Goal: Check status: Check status

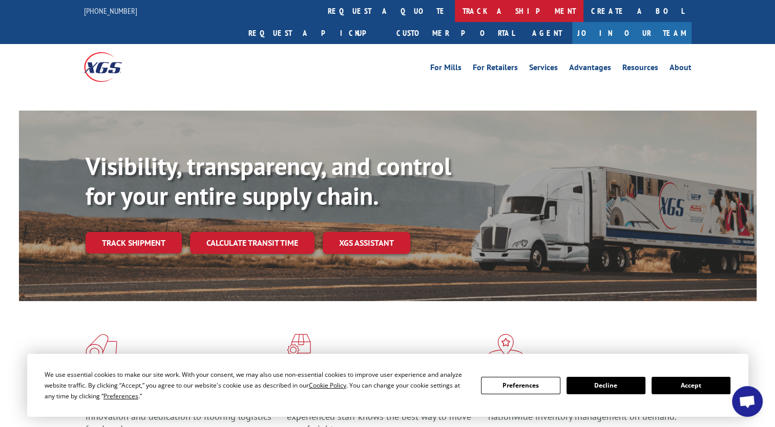
click at [455, 15] on link "track a shipment" at bounding box center [519, 11] width 129 height 22
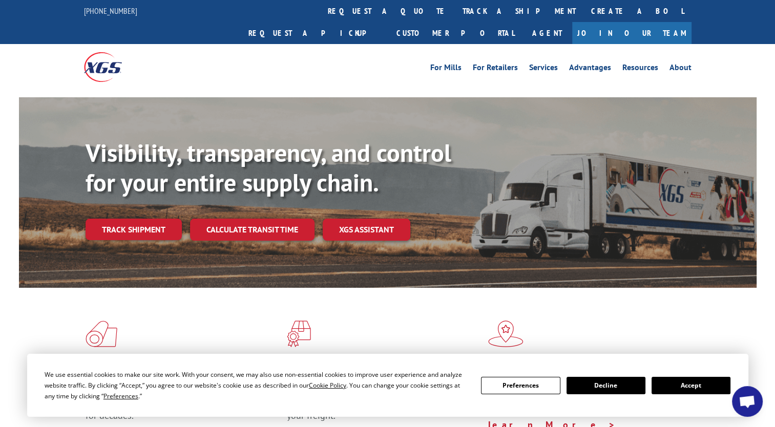
click at [704, 386] on button "Accept" at bounding box center [691, 385] width 79 height 17
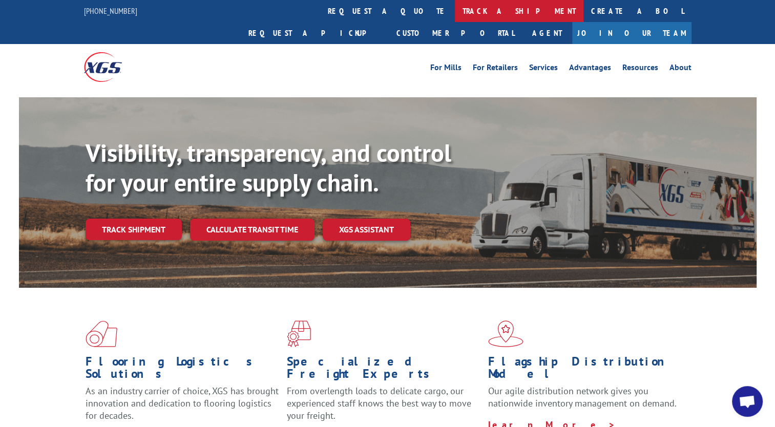
click at [455, 11] on link "track a shipment" at bounding box center [519, 11] width 129 height 22
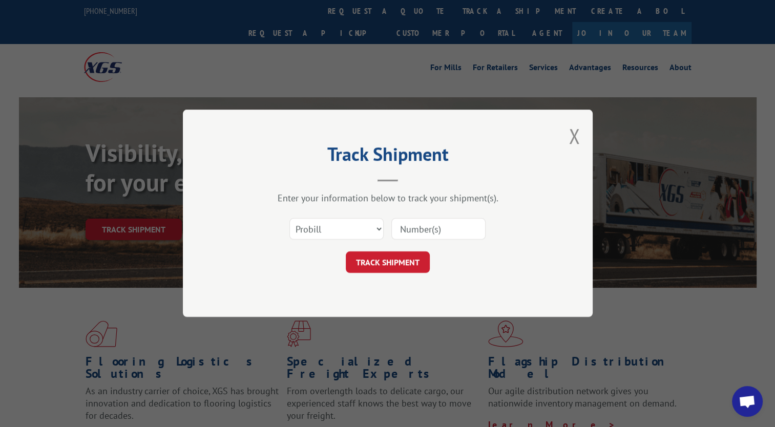
click at [440, 234] on input at bounding box center [438, 230] width 94 height 22
paste input "2857215"
type input "2857215"
click at [380, 258] on button "TRACK SHIPMENT" at bounding box center [388, 263] width 84 height 22
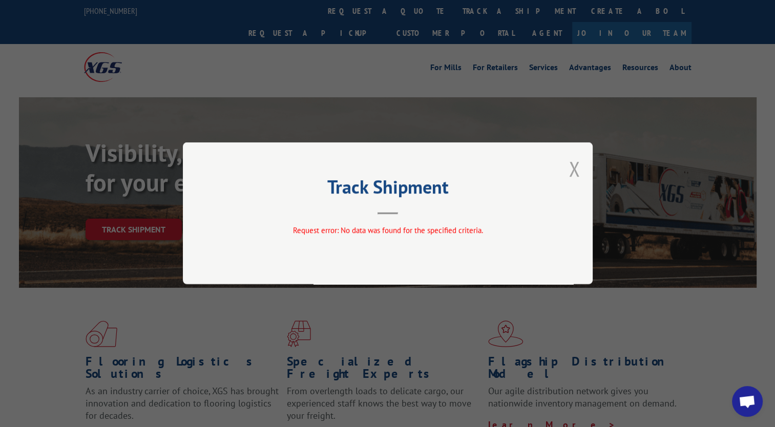
click at [572, 170] on button "Close modal" at bounding box center [574, 168] width 11 height 27
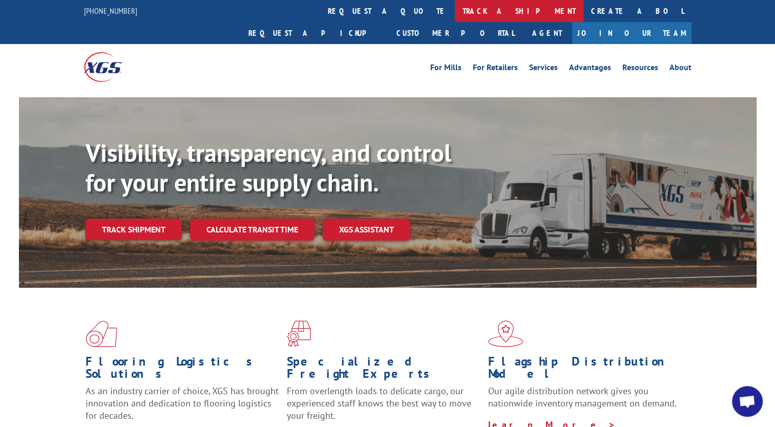
click at [455, 15] on link "track a shipment" at bounding box center [519, 11] width 129 height 22
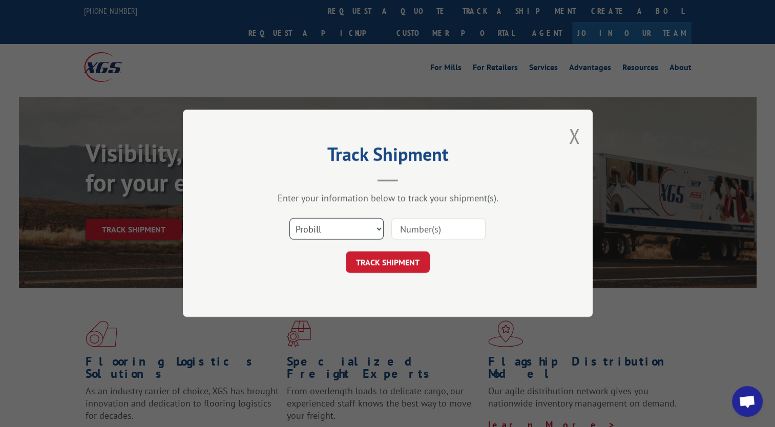
click at [365, 231] on select "Select category... Probill BOL PO" at bounding box center [337, 230] width 94 height 22
select select "bol"
click at [290, 219] on select "Select category... Probill BOL PO" at bounding box center [337, 230] width 94 height 22
click at [421, 232] on input at bounding box center [438, 230] width 94 height 22
paste input "2857215"
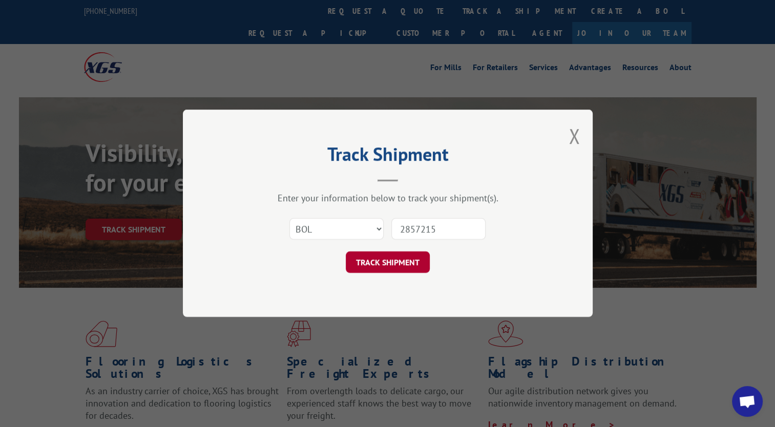
type input "2857215"
click at [405, 263] on button "TRACK SHIPMENT" at bounding box center [388, 263] width 84 height 22
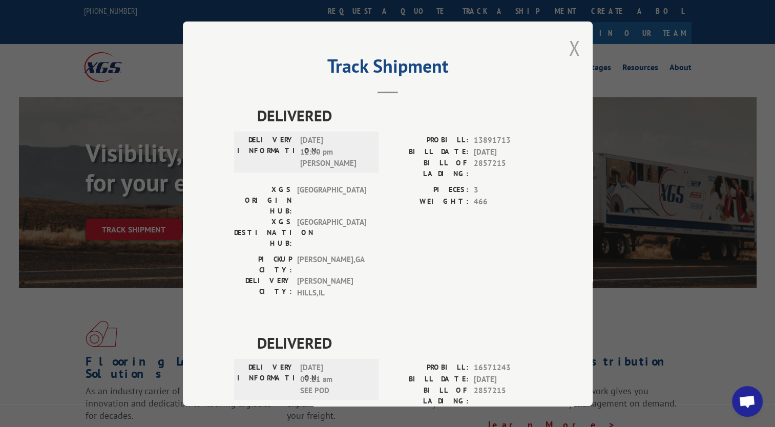
click at [569, 40] on button "Close modal" at bounding box center [574, 47] width 11 height 27
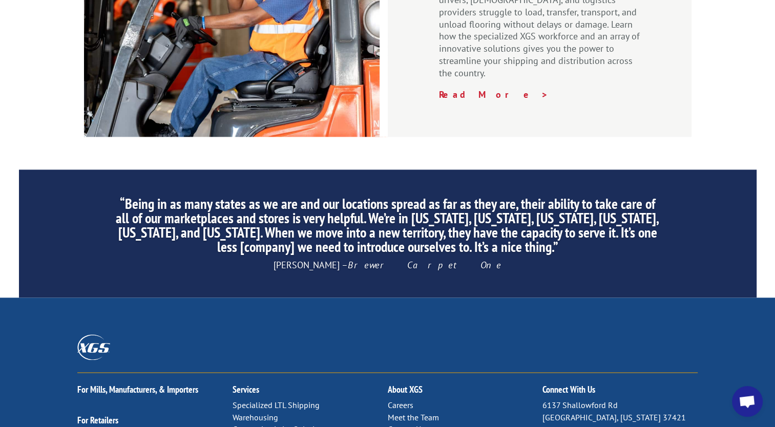
scroll to position [1600, 0]
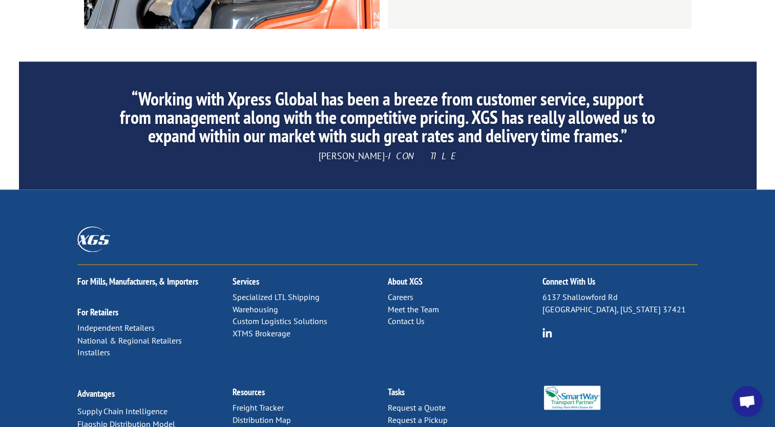
click at [272, 415] on link "Distribution Map" at bounding box center [262, 420] width 58 height 10
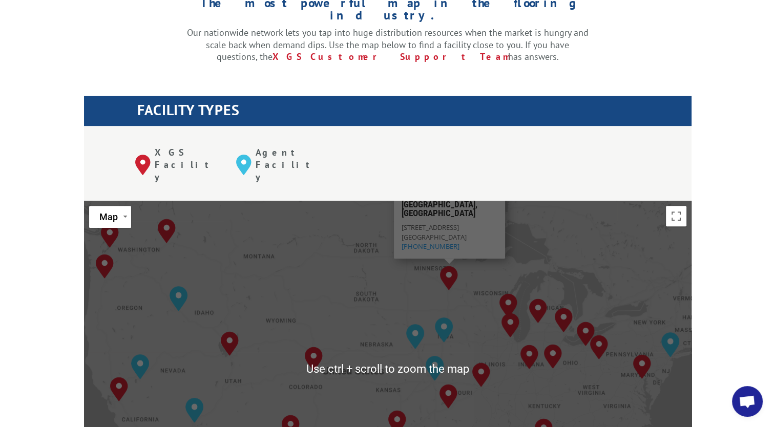
scroll to position [359, 0]
